Goal: Navigation & Orientation: Understand site structure

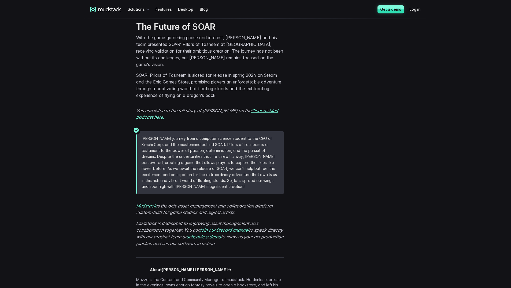
scroll to position [1121, 0]
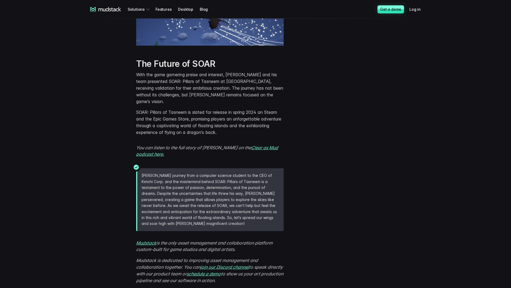
click at [101, 8] on icon at bounding box center [105, 9] width 31 height 5
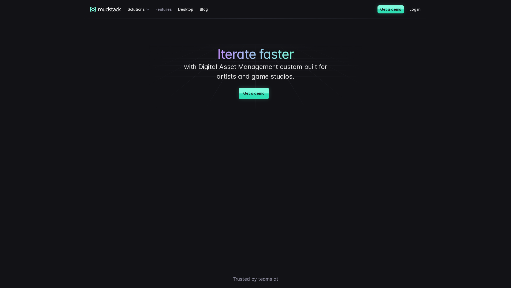
click at [163, 10] on link "Features" at bounding box center [166, 9] width 23 height 10
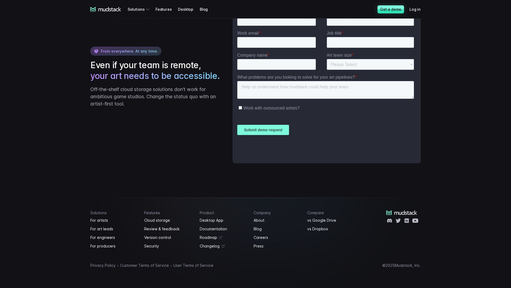
scroll to position [891, 0]
click at [256, 221] on link "About" at bounding box center [277, 220] width 47 height 6
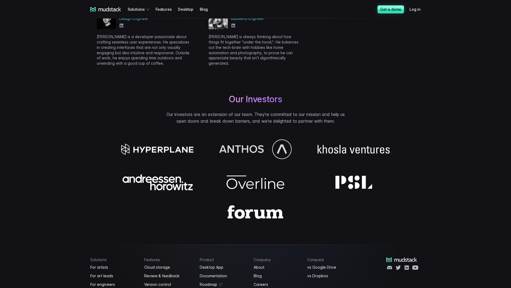
scroll to position [388, 0]
